Goal: Navigation & Orientation: Find specific page/section

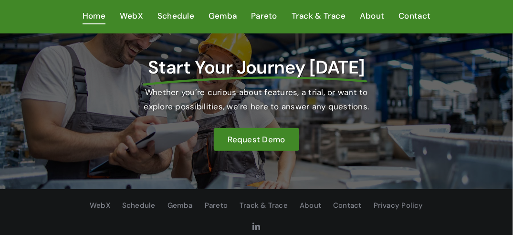
scroll to position [1311, 0]
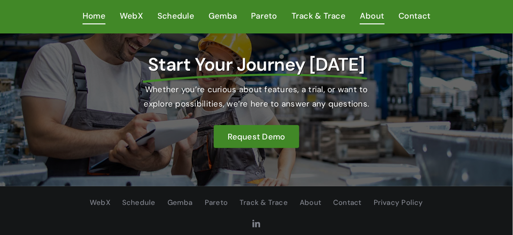
click at [368, 14] on span "About" at bounding box center [372, 16] width 24 height 14
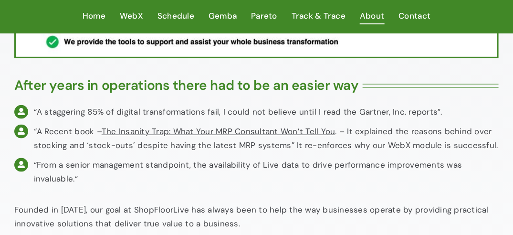
scroll to position [343, 0]
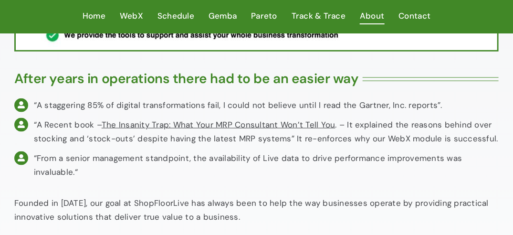
drag, startPoint x: 517, startPoint y: 227, endPoint x: 340, endPoint y: 228, distance: 177.9
click at [340, 228] on div "Founded in 2015, our goal at ShopFloorLive has always been to help the way busi…" at bounding box center [256, 226] width 484 height 61
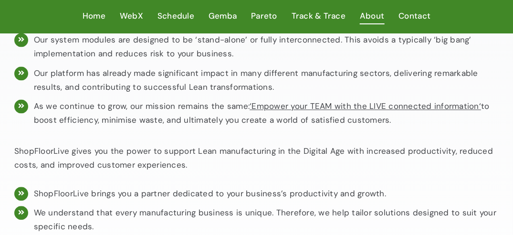
scroll to position [597, 0]
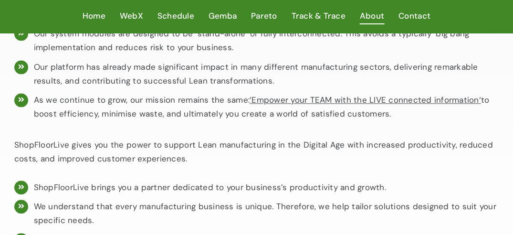
drag, startPoint x: 517, startPoint y: 228, endPoint x: 496, endPoint y: 233, distance: 21.1
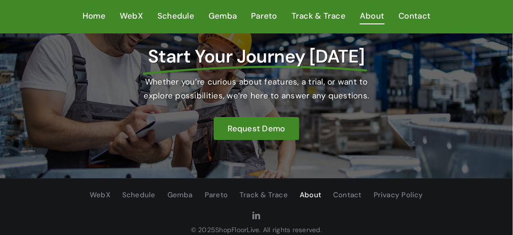
scroll to position [955, 0]
